Goal: Find specific page/section: Find specific page/section

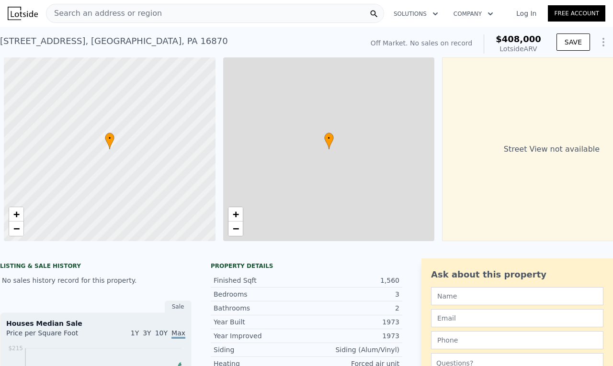
scroll to position [0, 4]
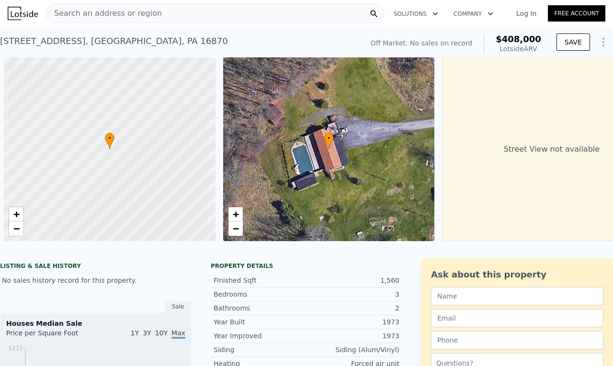
scroll to position [0, 4]
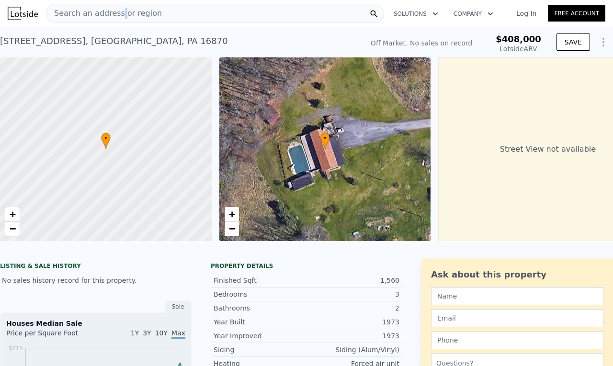
click at [116, 15] on span "Search an address or region" at bounding box center [103, 13] width 115 height 11
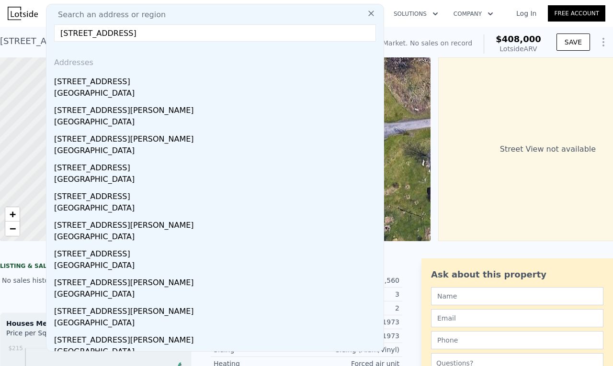
click at [179, 36] on input "120 Creekside Dr state college, PA 16801" at bounding box center [215, 32] width 322 height 17
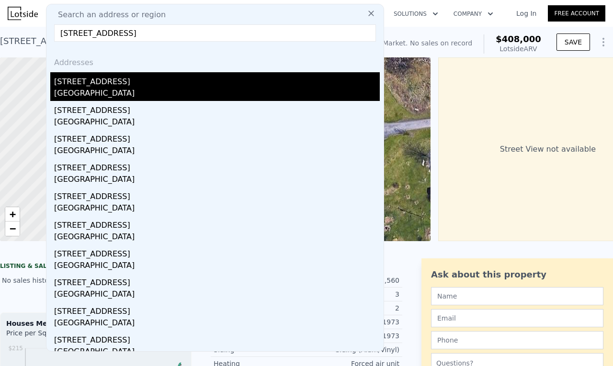
type input "120 Creekside Dr 16801"
click at [119, 87] on div "120 Creekside Dr" at bounding box center [217, 79] width 326 height 15
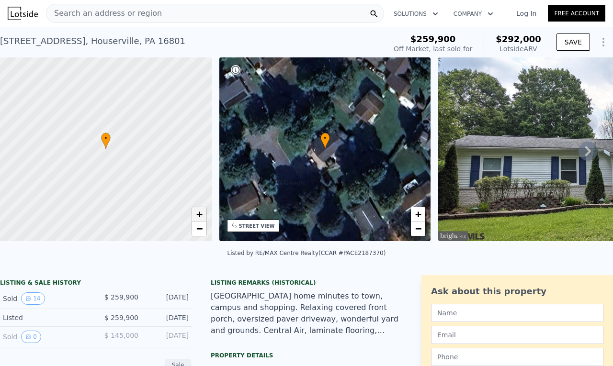
click at [205, 220] on div "• + −" at bounding box center [106, 149] width 212 height 184
click at [201, 214] on span "+" at bounding box center [199, 214] width 6 height 12
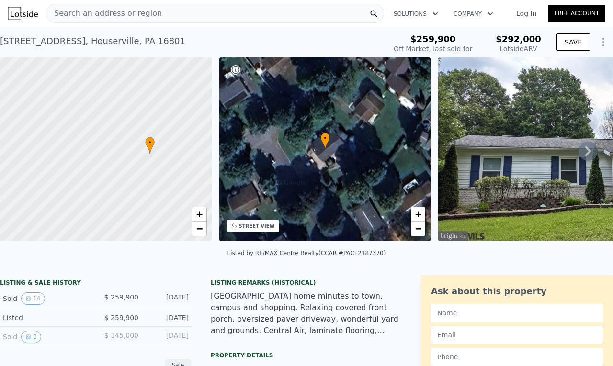
drag, startPoint x: 85, startPoint y: 196, endPoint x: 156, endPoint y: 214, distance: 73.1
click at [156, 214] on div at bounding box center [116, 151] width 254 height 221
click at [202, 218] on span "+" at bounding box center [199, 214] width 6 height 12
click at [201, 218] on span "+" at bounding box center [199, 214] width 6 height 12
drag, startPoint x: 138, startPoint y: 199, endPoint x: 28, endPoint y: 189, distance: 110.6
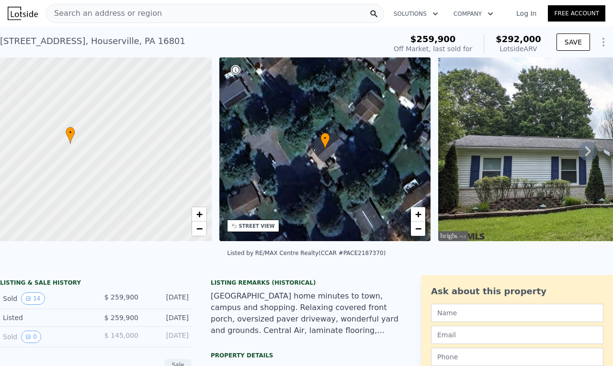
click at [28, 189] on div at bounding box center [106, 149] width 254 height 221
click at [198, 212] on span "+" at bounding box center [199, 214] width 6 height 12
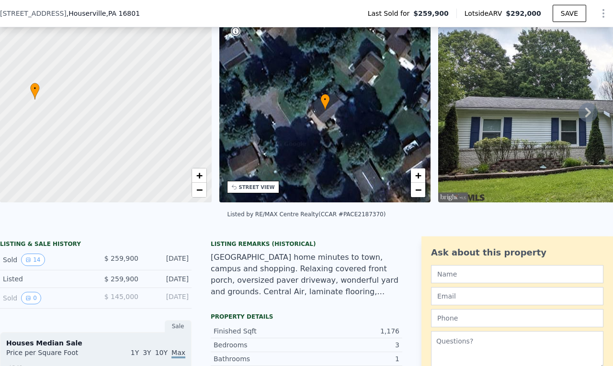
scroll to position [44, 0]
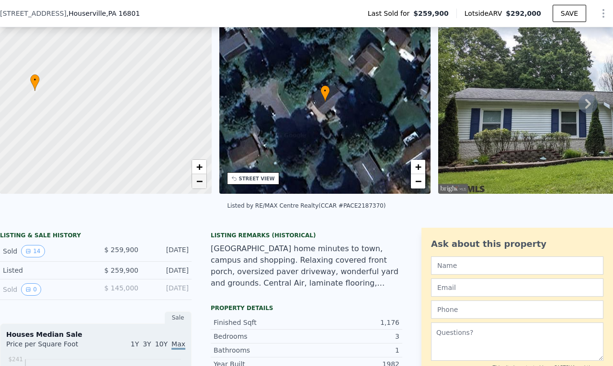
click at [198, 182] on span "−" at bounding box center [199, 181] width 6 height 12
drag, startPoint x: 87, startPoint y: 134, endPoint x: 124, endPoint y: 153, distance: 41.1
click at [124, 153] on div at bounding box center [106, 102] width 254 height 221
click at [32, 255] on button "14" at bounding box center [32, 251] width 23 height 12
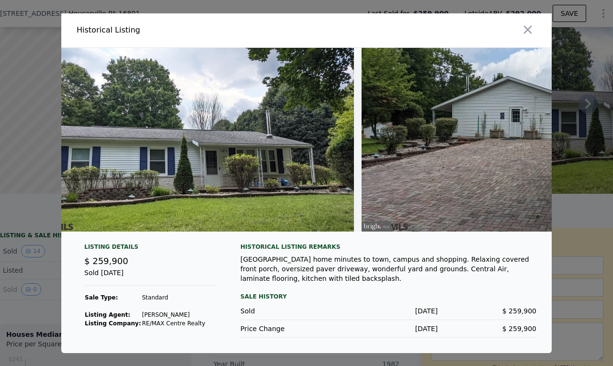
scroll to position [0, 0]
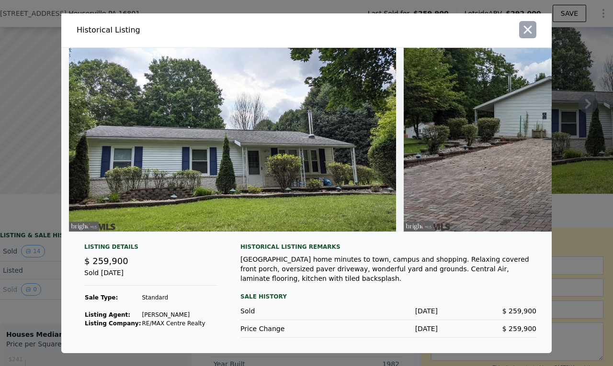
click at [531, 25] on icon "button" at bounding box center [527, 29] width 13 height 13
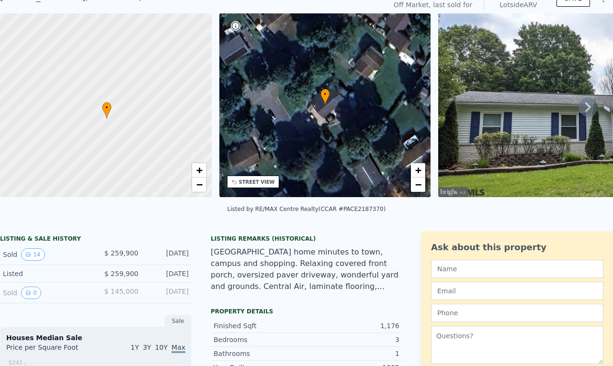
scroll to position [3, 0]
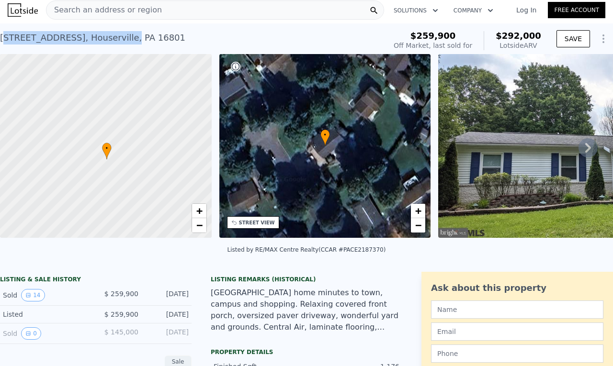
drag, startPoint x: 2, startPoint y: 39, endPoint x: 114, endPoint y: 39, distance: 112.1
click at [114, 39] on div "120 Creekside Dr , Houserville , PA 16801" at bounding box center [92, 37] width 185 height 13
drag, startPoint x: 0, startPoint y: 40, endPoint x: 112, endPoint y: 38, distance: 112.1
click at [112, 38] on div "120 Creekside Dr , Houserville , PA 16801" at bounding box center [92, 37] width 185 height 13
copy div "120 Creekside Dr , Houserville"
